Goal: Navigation & Orientation: Find specific page/section

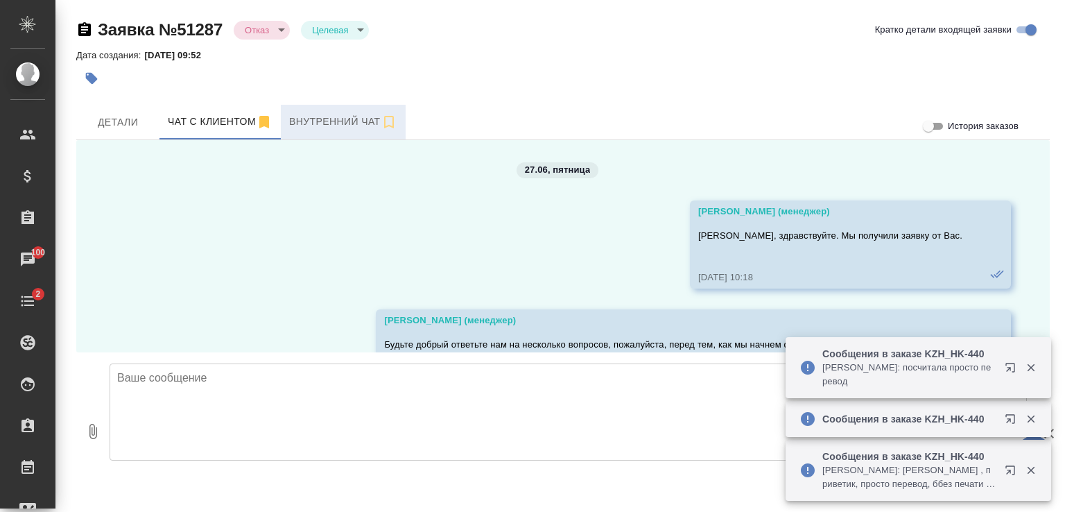
scroll to position [8679, 0]
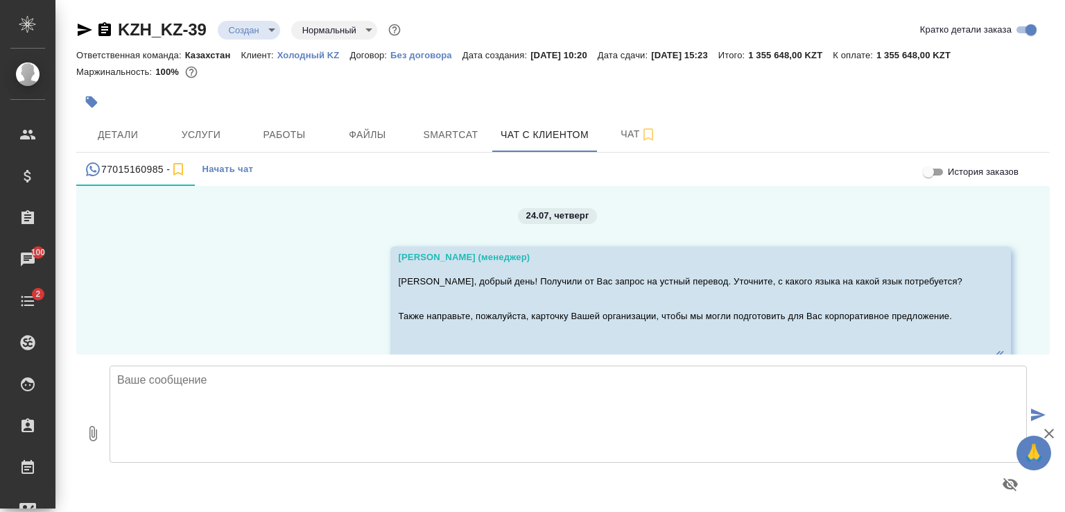
scroll to position [3600, 0]
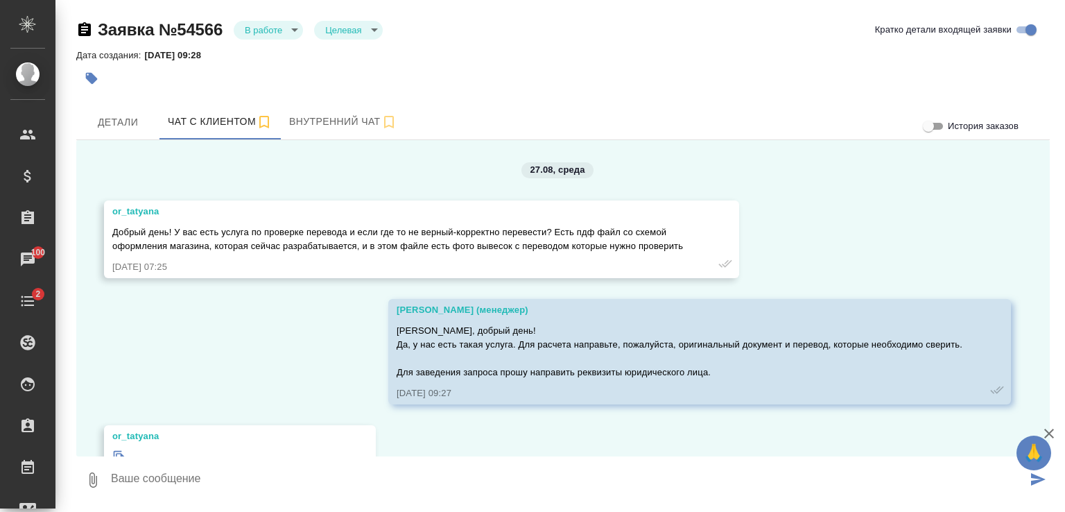
scroll to position [6530, 0]
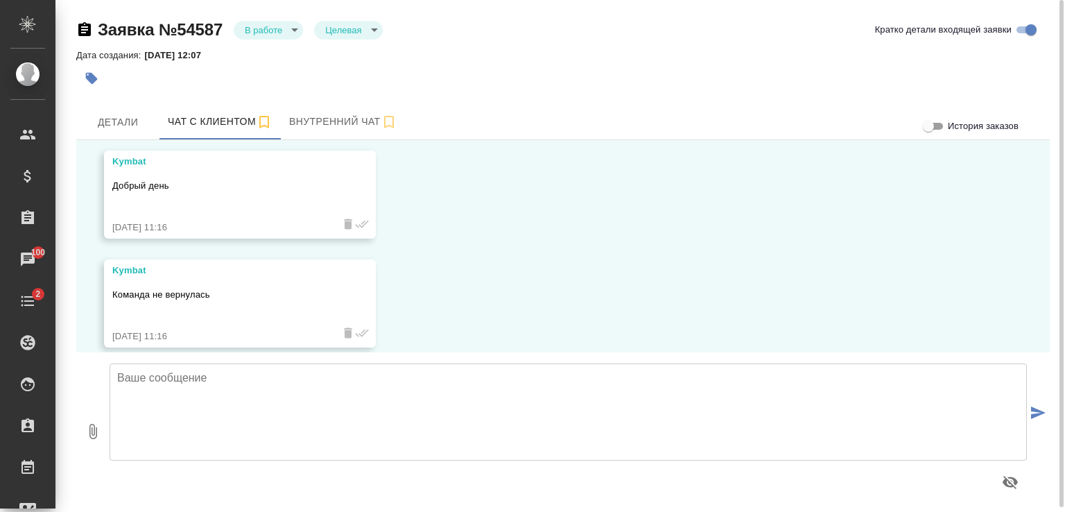
scroll to position [3596, 0]
